Goal: Task Accomplishment & Management: Manage account settings

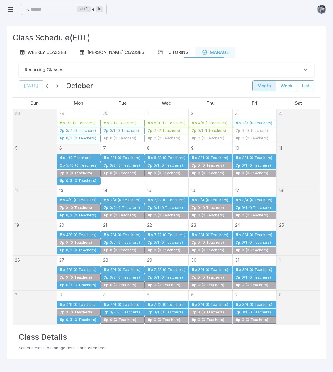
click at [85, 163] on link "5p 5/10 (0 Teachers)" at bounding box center [79, 165] width 44 height 7
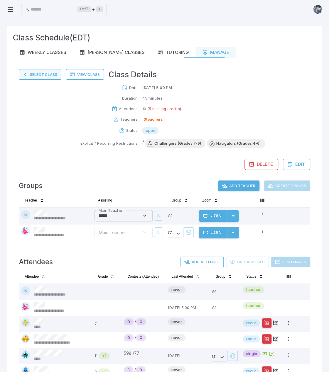
click at [40, 74] on button "Select Class" at bounding box center [40, 74] width 43 height 11
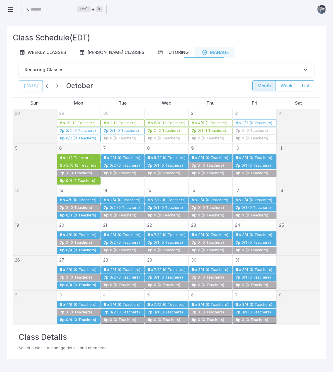
click at [80, 179] on div "0/4 (1 Teachers)" at bounding box center [81, 181] width 30 height 4
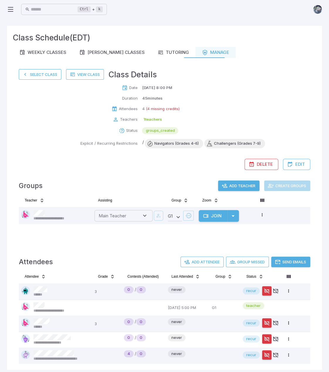
click at [239, 244] on div "**********" at bounding box center [164, 210] width 303 height 76
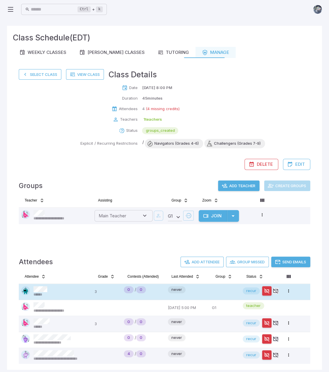
click at [50, 291] on div "******" at bounding box center [55, 291] width 69 height 11
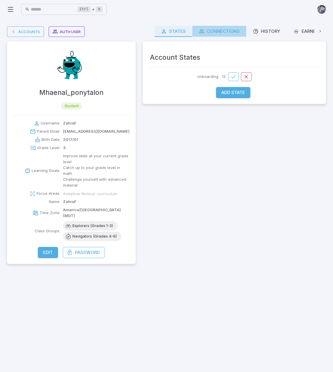
click at [223, 31] on div "Connections" at bounding box center [219, 31] width 41 height 6
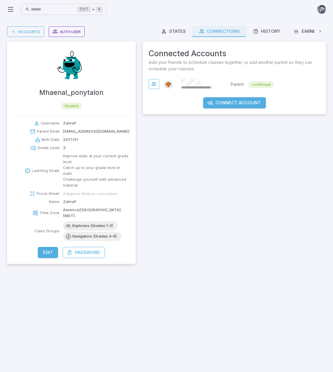
click at [319, 31] on icon at bounding box center [320, 32] width 6 height 6
click at [293, 30] on div "Billing" at bounding box center [295, 31] width 25 height 6
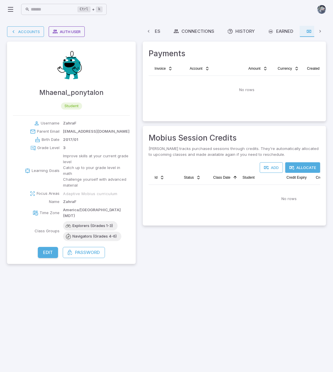
click at [271, 247] on div "States Connections History Earned Billing Payments Invoice Account Amount Curre…" at bounding box center [234, 145] width 183 height 238
click at [186, 291] on main "Accounts Auth User Mhaenal_ponytalon student Username ZahraF Parent Email ubahs…" at bounding box center [166, 196] width 333 height 354
click at [297, 170] on button "Allocate" at bounding box center [302, 167] width 35 height 11
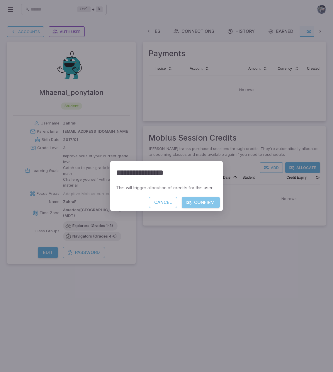
click at [209, 204] on button "Confirm" at bounding box center [201, 202] width 38 height 11
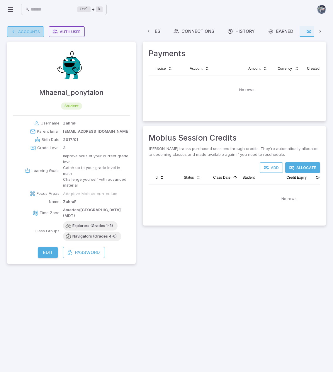
click at [32, 30] on link "Accounts" at bounding box center [25, 31] width 37 height 11
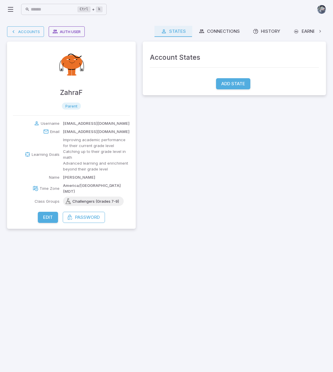
click at [320, 31] on icon at bounding box center [320, 31] width 2 height 3
click at [304, 30] on div "Billing" at bounding box center [295, 31] width 25 height 6
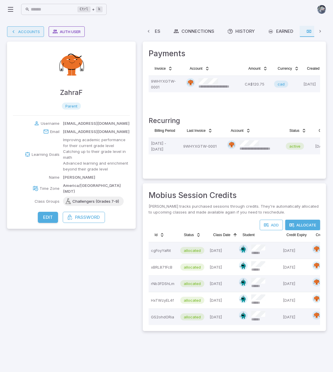
click at [19, 32] on link "Accounts" at bounding box center [25, 31] width 37 height 11
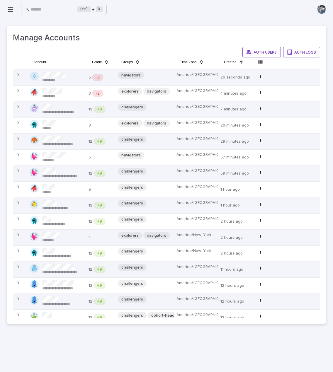
click at [11, 9] on icon at bounding box center [10, 9] width 7 height 7
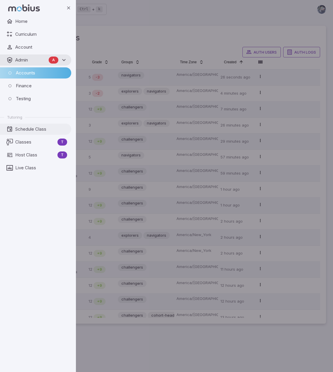
click at [33, 128] on span "Schedule Class" at bounding box center [41, 129] width 52 height 6
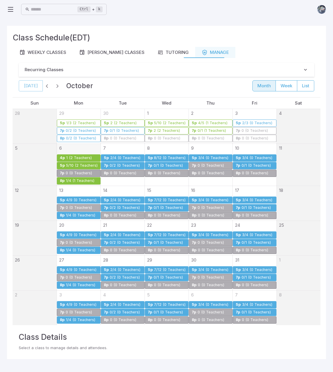
click at [86, 179] on div "1/4 (1 Teachers)" at bounding box center [80, 181] width 29 height 4
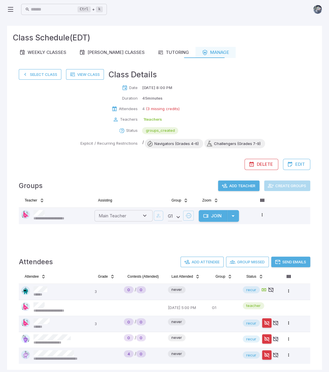
click at [246, 103] on div "Date Oct 6, 2025 @ 8:00 PM Duration 45 minutes Attendees 4 (3 missing credits) …" at bounding box center [164, 127] width 291 height 85
